Goal: Participate in discussion: Participate in discussion

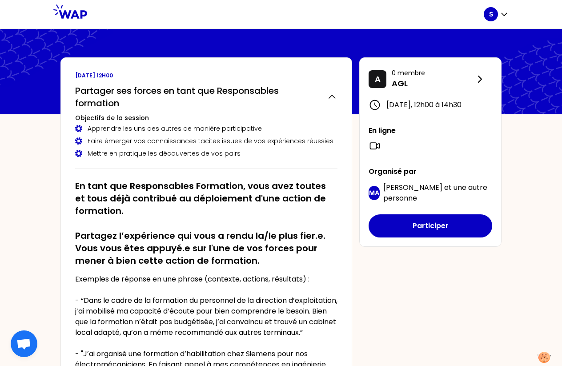
click at [497, 15] on div "S" at bounding box center [491, 14] width 14 height 14
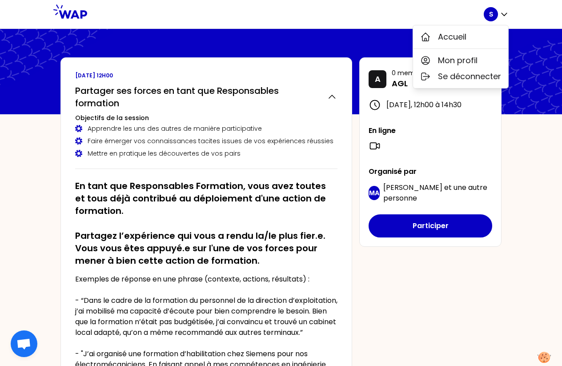
click at [519, 160] on div "S Accueil Mon profil Se déconnecter [DATE] 12h00 Partager ses forces en tant qu…" at bounding box center [281, 341] width 562 height 682
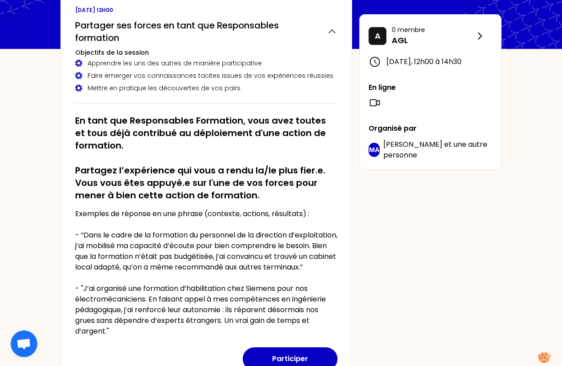
scroll to position [91, 0]
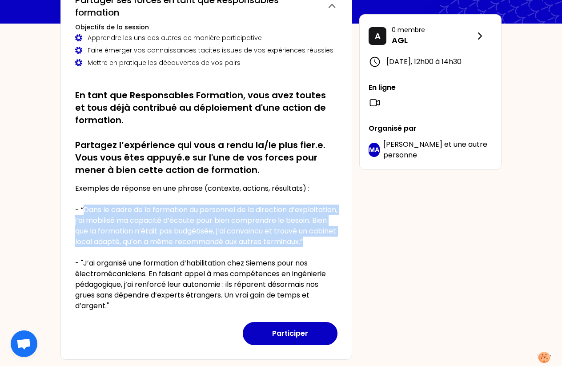
drag, startPoint x: 84, startPoint y: 208, endPoint x: 125, endPoint y: 253, distance: 60.7
click at [125, 253] on p "Exemples de réponse en une phrase (contexte, actions, résultats) : - “Dans le c…" at bounding box center [206, 247] width 262 height 128
click at [122, 254] on p "Exemples de réponse en une phrase (contexte, actions, résultats) : - “Dans le c…" at bounding box center [206, 247] width 262 height 128
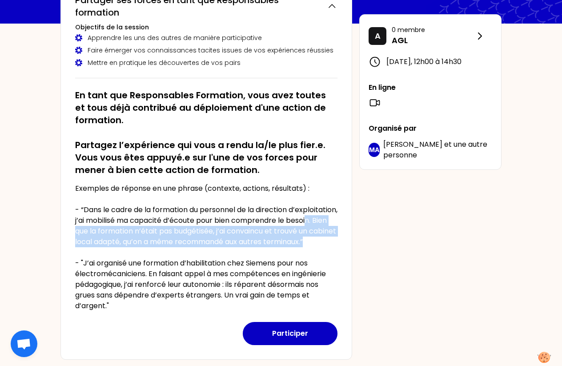
drag, startPoint x: 124, startPoint y: 254, endPoint x: 102, endPoint y: 235, distance: 29.4
click at [102, 235] on p "Exemples de réponse en une phrase (contexte, actions, résultats) : - “Dans le c…" at bounding box center [206, 247] width 262 height 128
click at [128, 243] on p "Exemples de réponse en une phrase (contexte, actions, résultats) : - “Dans le c…" at bounding box center [206, 247] width 262 height 128
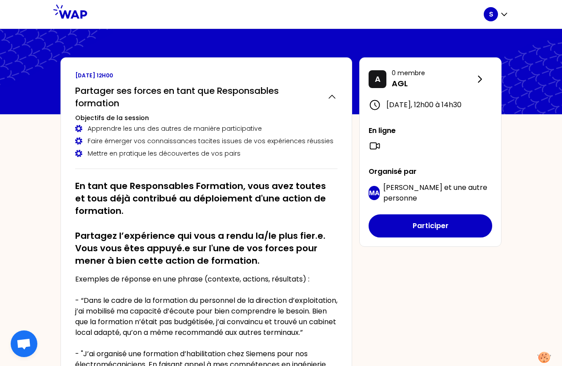
scroll to position [0, 0]
click at [502, 15] on icon "button" at bounding box center [504, 14] width 9 height 9
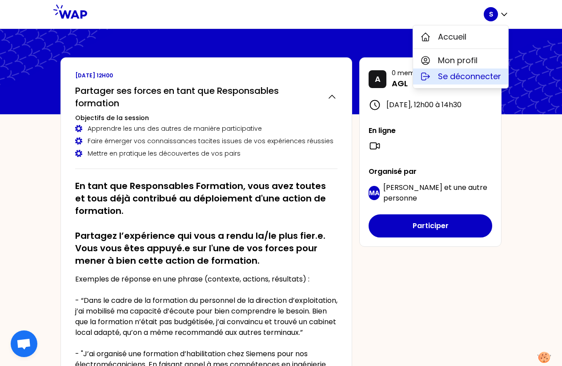
click at [473, 76] on span "Se déconnecter" at bounding box center [469, 76] width 63 height 12
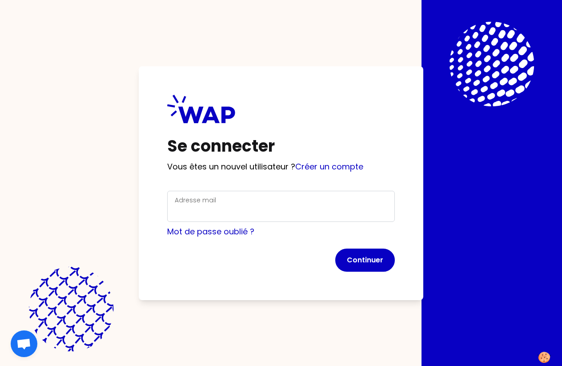
click at [233, 299] on div "Se connecter Vous êtes un nouvel utilisateur ? Créer un compte Adresse mail Mot…" at bounding box center [281, 183] width 284 height 234
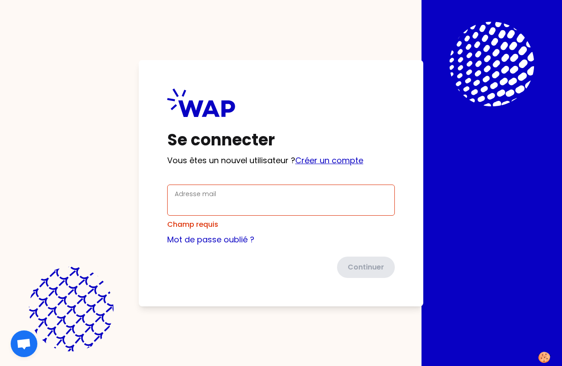
click at [343, 159] on link "Créer un compte" at bounding box center [329, 160] width 68 height 11
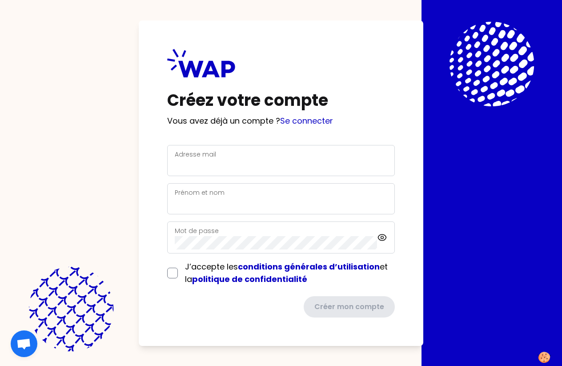
click at [299, 127] on div "Créez votre compte Vous avez déjà un compte ? Se connecter Adresse mail Prénom …" at bounding box center [281, 182] width 284 height 325
click at [299, 123] on link "Se connecter" at bounding box center [306, 120] width 53 height 11
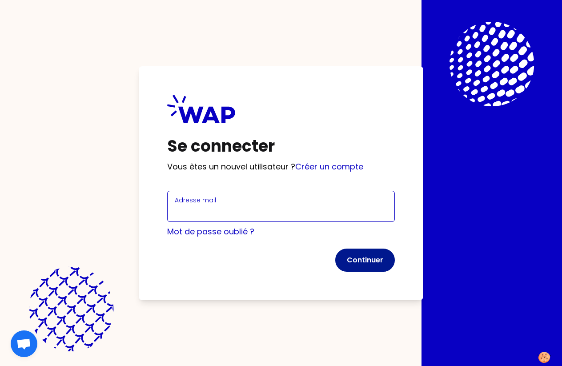
type input "[EMAIL_ADDRESS][DOMAIN_NAME]"
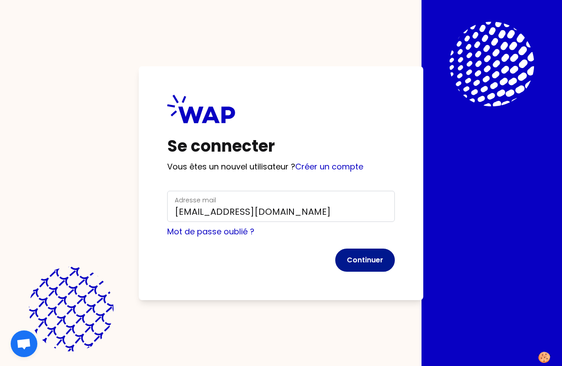
click at [369, 264] on button "Continuer" at bounding box center [365, 259] width 60 height 23
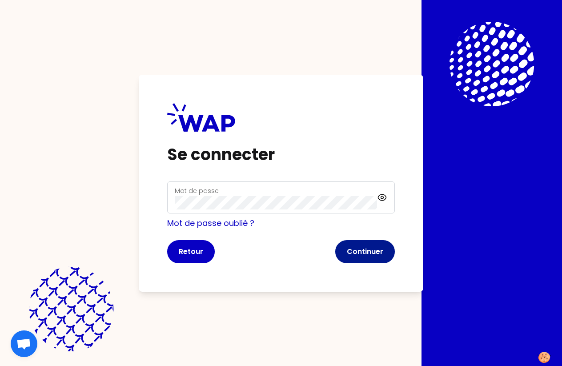
click at [367, 244] on button "Continuer" at bounding box center [365, 251] width 60 height 23
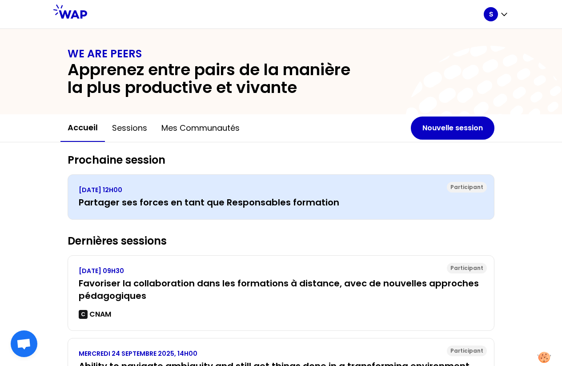
click at [316, 197] on h3 "Partager ses forces en tant que Responsables formation" at bounding box center [281, 202] width 404 height 12
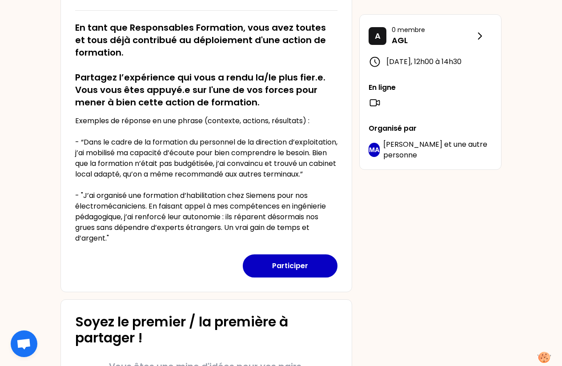
scroll to position [154, 0]
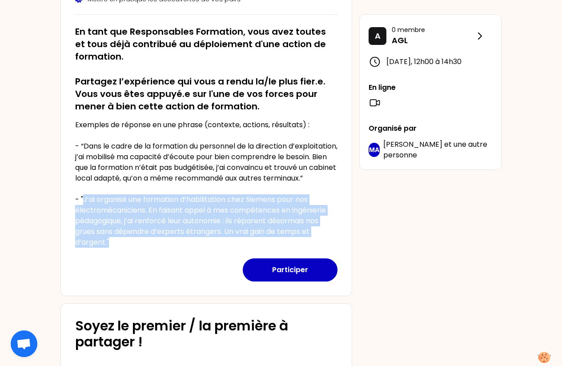
drag, startPoint x: 115, startPoint y: 252, endPoint x: 83, endPoint y: 210, distance: 53.0
click at [83, 209] on p "Exemples de réponse en une phrase (contexte, actions, résultats) : - “Dans le c…" at bounding box center [206, 184] width 262 height 128
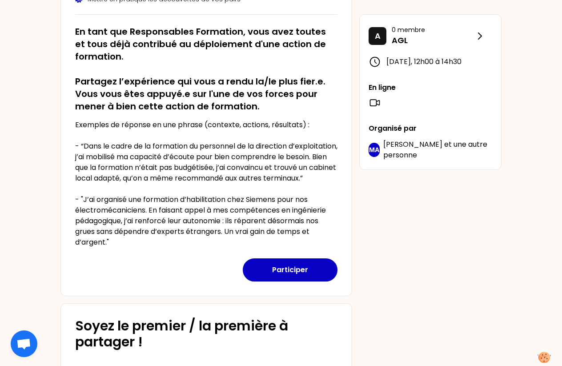
click at [215, 268] on div "Participer" at bounding box center [206, 265] width 262 height 34
click at [281, 281] on button "Participer" at bounding box center [290, 269] width 95 height 23
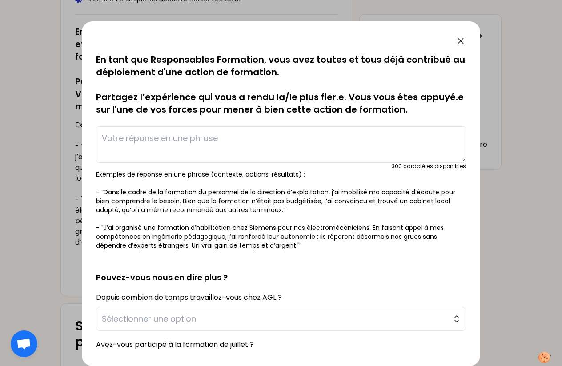
click at [221, 144] on textarea at bounding box center [281, 144] width 370 height 36
